Goal: Transaction & Acquisition: Purchase product/service

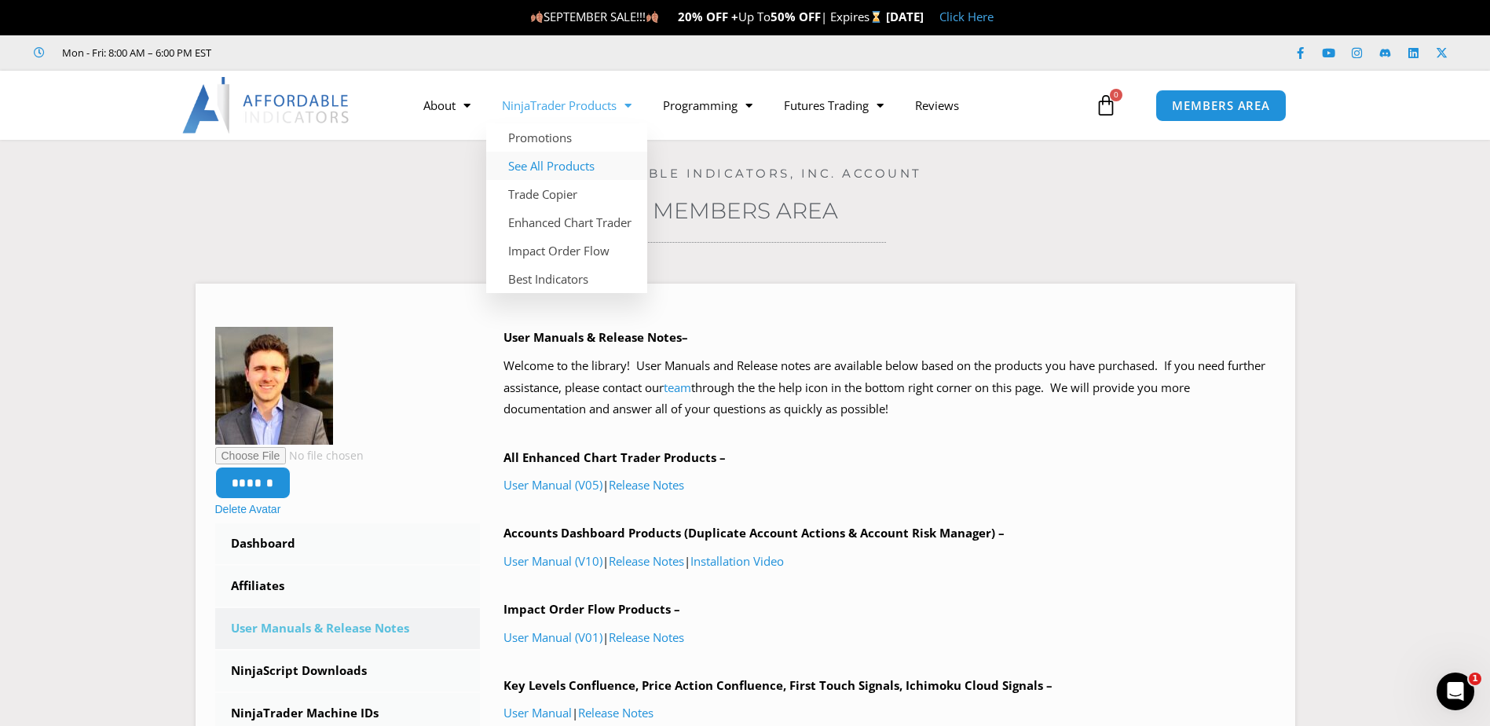
click at [591, 165] on link "See All Products" at bounding box center [566, 166] width 161 height 28
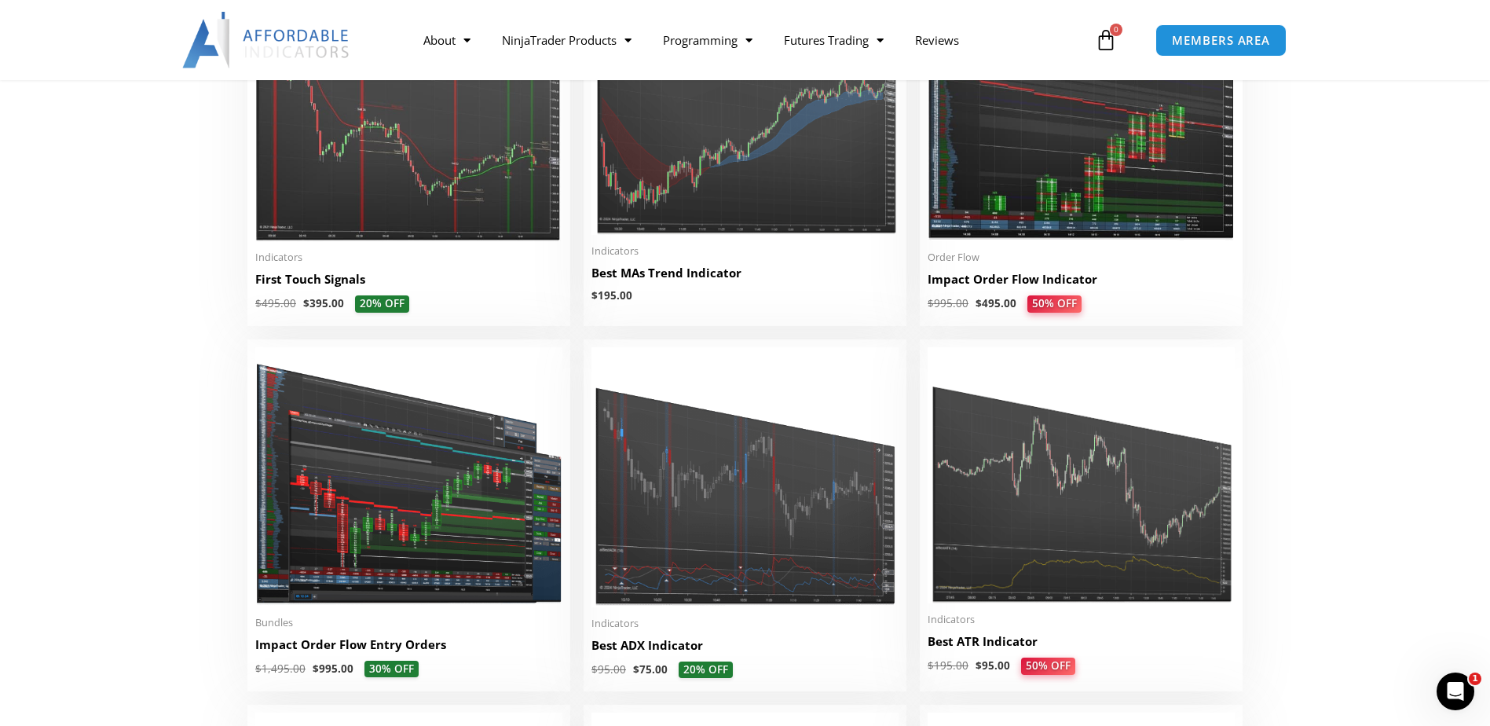
scroll to position [2513, 0]
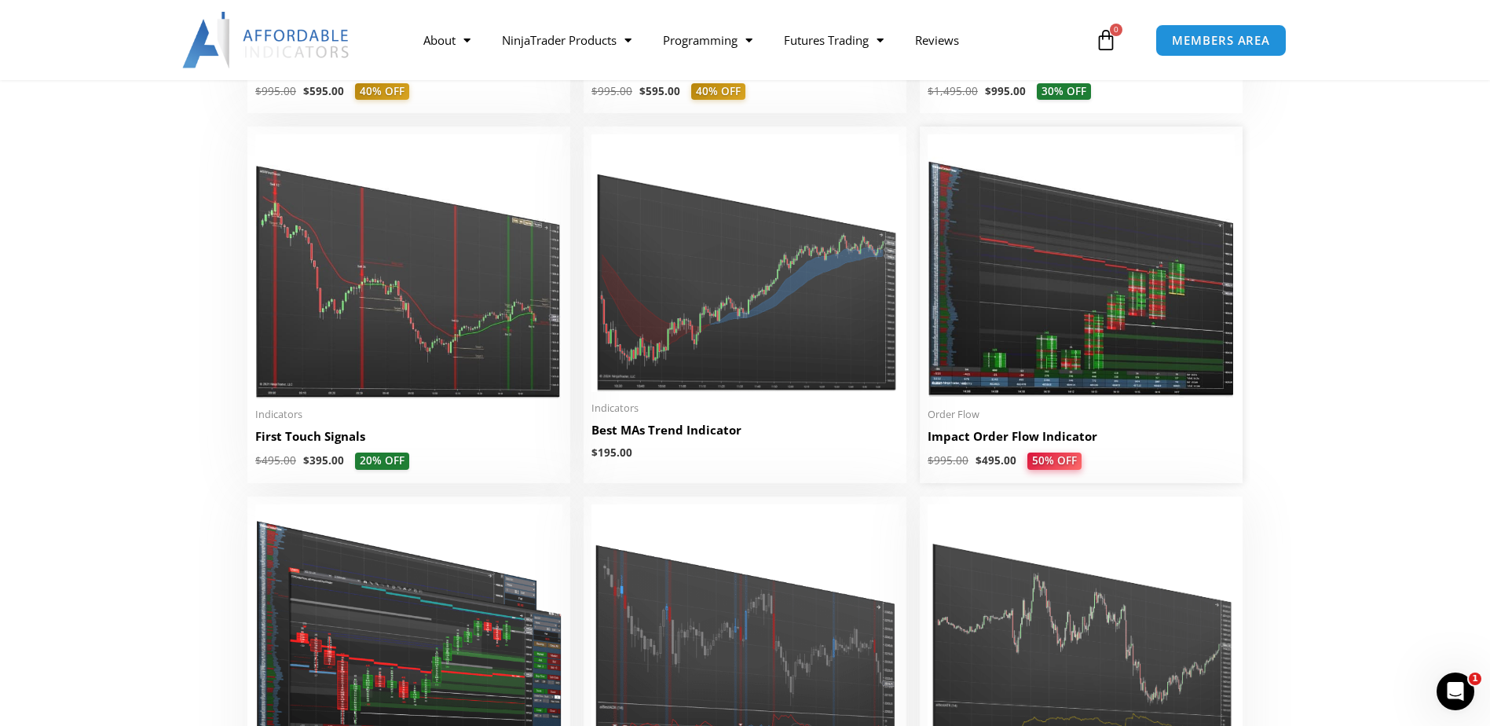
click at [1070, 221] on img at bounding box center [1080, 266] width 307 height 264
